Goal: Navigation & Orientation: Understand site structure

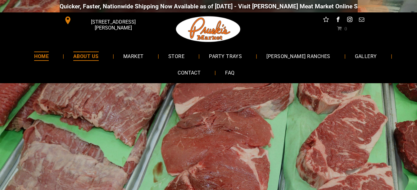
click at [97, 55] on span "ABOUT US" at bounding box center [85, 56] width 25 height 9
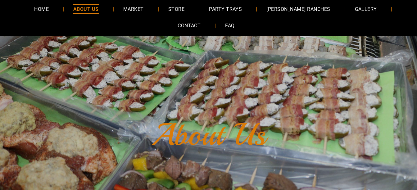
scroll to position [31, 0]
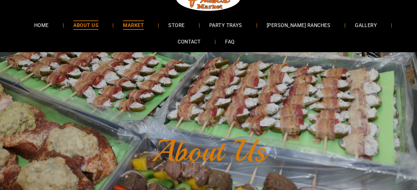
click at [143, 27] on span "MARKET" at bounding box center [133, 24] width 21 height 9
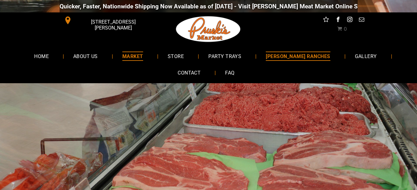
click at [302, 58] on span "[PERSON_NAME] RANCHES" at bounding box center [298, 56] width 64 height 9
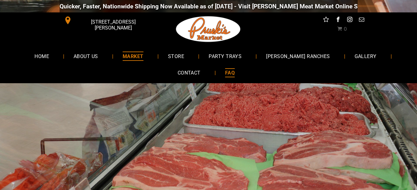
click at [228, 70] on span "FAQ" at bounding box center [230, 72] width 10 height 9
click at [345, 56] on link "GALLERY" at bounding box center [365, 56] width 41 height 16
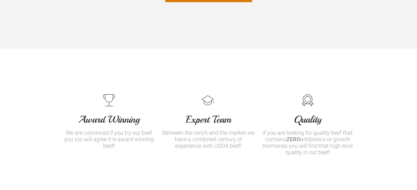
scroll to position [714, 0]
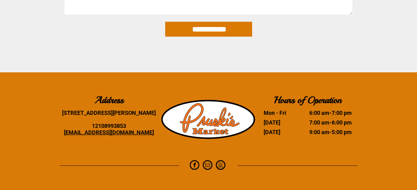
scroll to position [1890, 0]
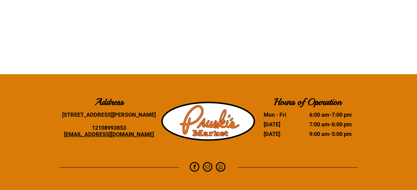
scroll to position [1370, 0]
